Goal: Information Seeking & Learning: Understand process/instructions

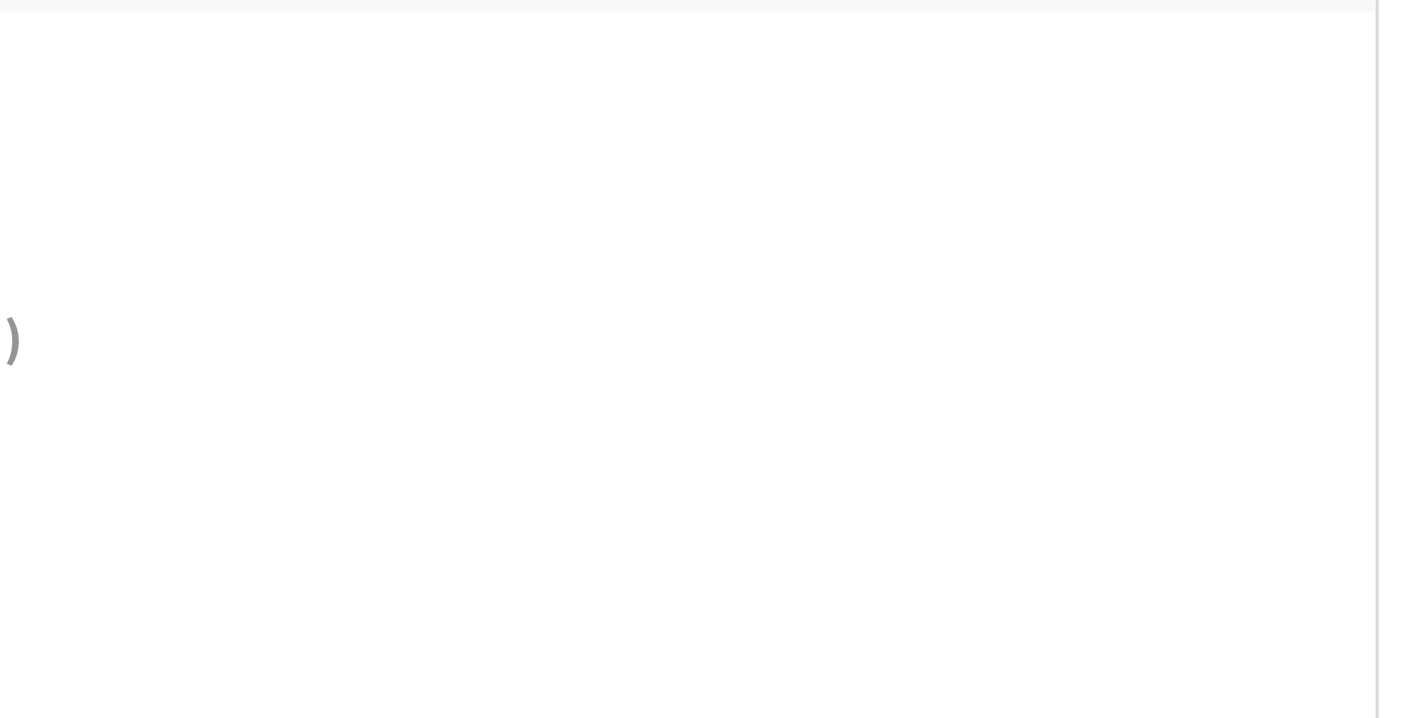
click at [895, 365] on p "8:00 - 9:30 AM Breakfast QTY:" at bounding box center [587, 374] width 957 height 19
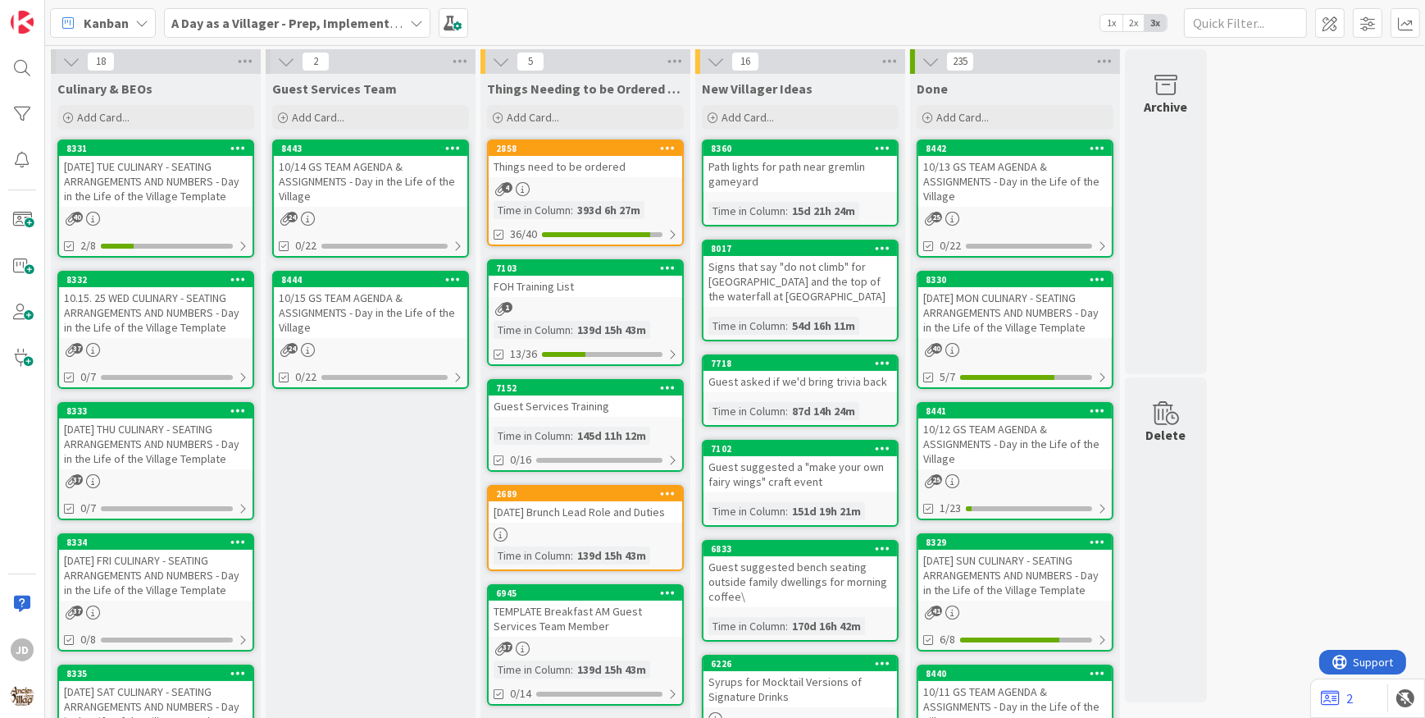
click at [321, 169] on div "10/14 GS TEAM AGENDA & ASSIGNMENTS - Day in the Life of the Village" at bounding box center [371, 181] width 194 height 51
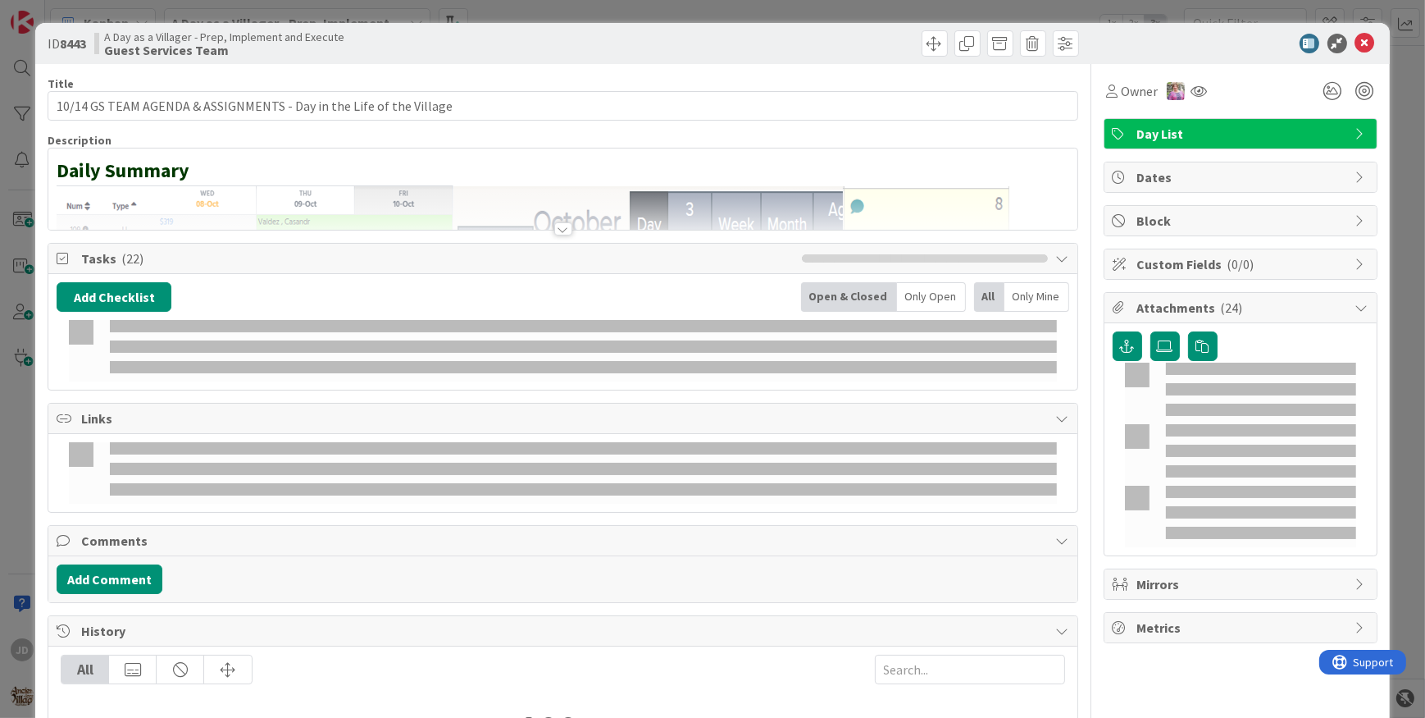
click at [565, 227] on div at bounding box center [563, 228] width 18 height 13
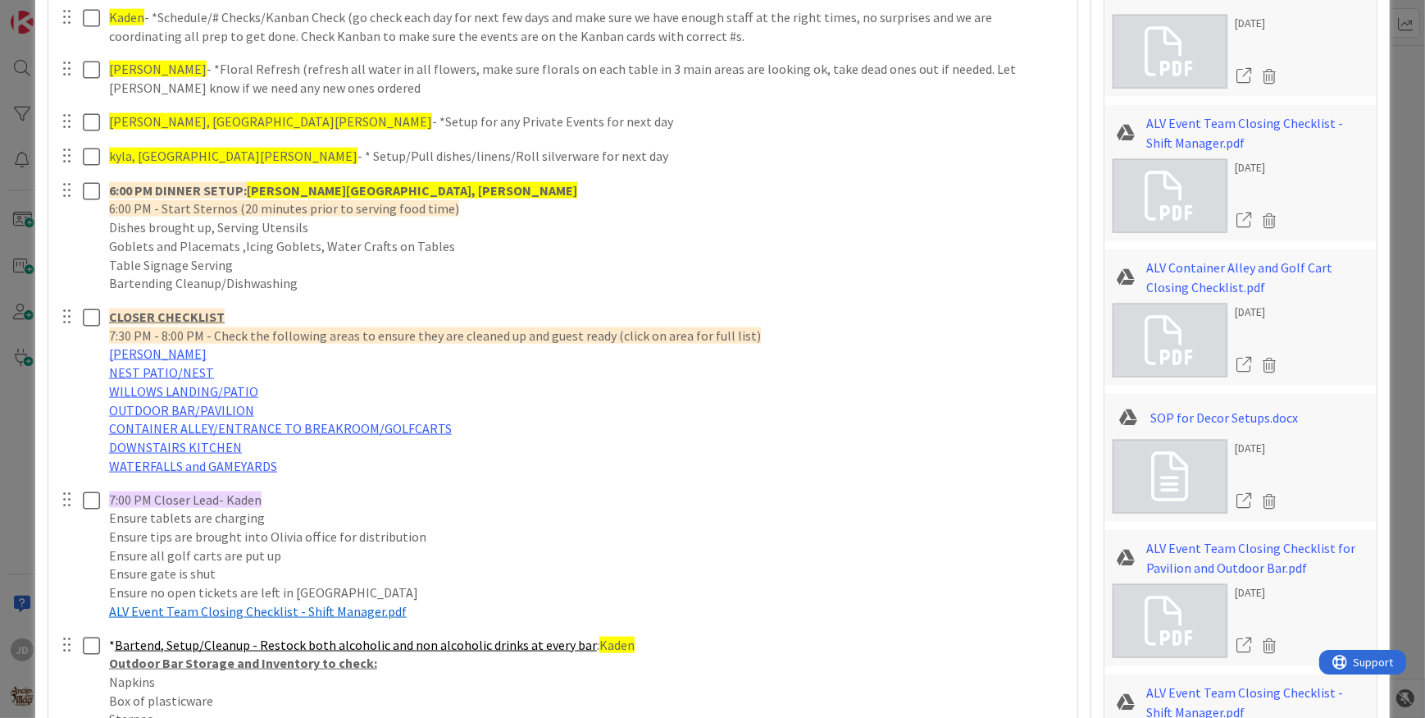
scroll to position [2236, 0]
